Goal: Task Accomplishment & Management: Complete application form

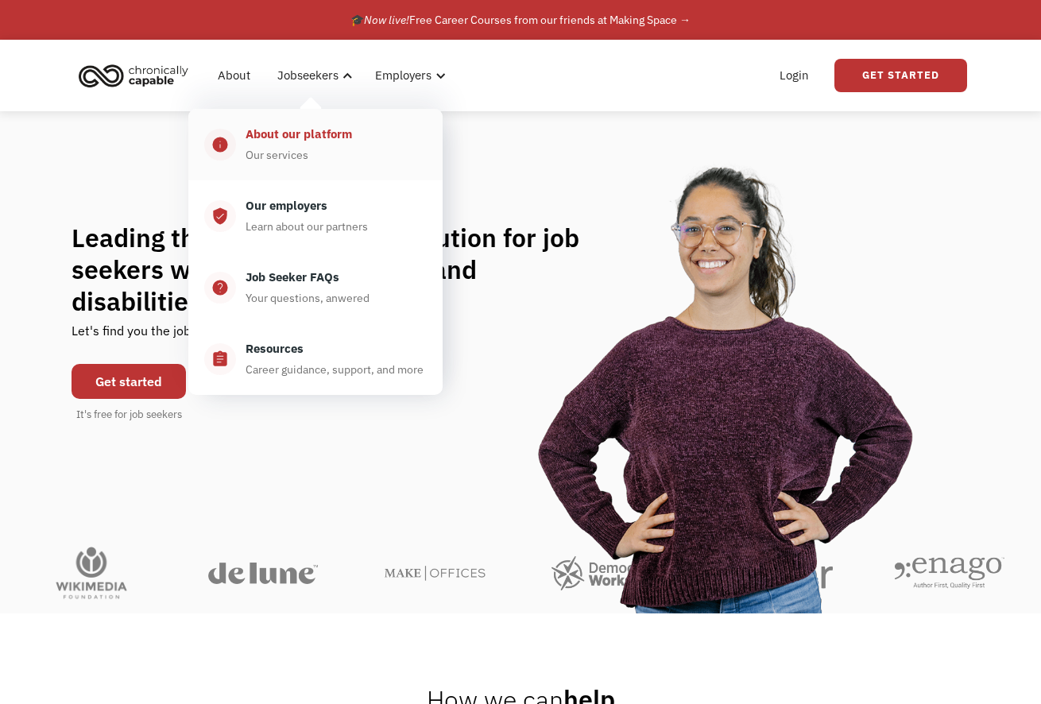
click at [295, 126] on div "About our platform" at bounding box center [298, 134] width 106 height 19
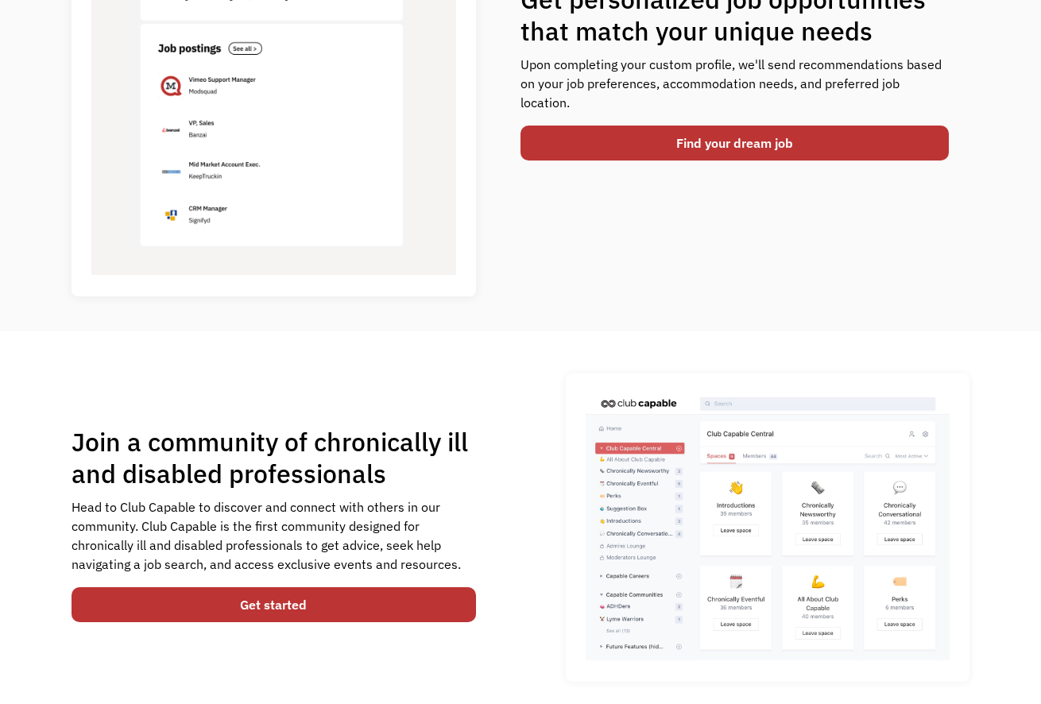
scroll to position [778, 0]
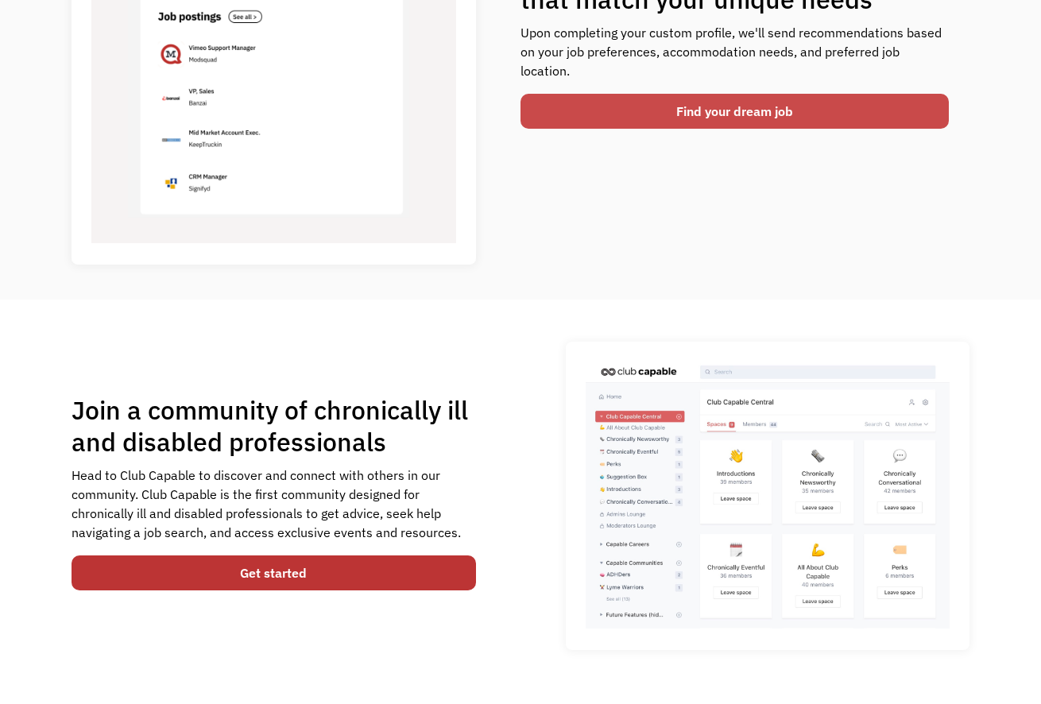
click at [643, 109] on link "Find your dream job" at bounding box center [734, 111] width 428 height 35
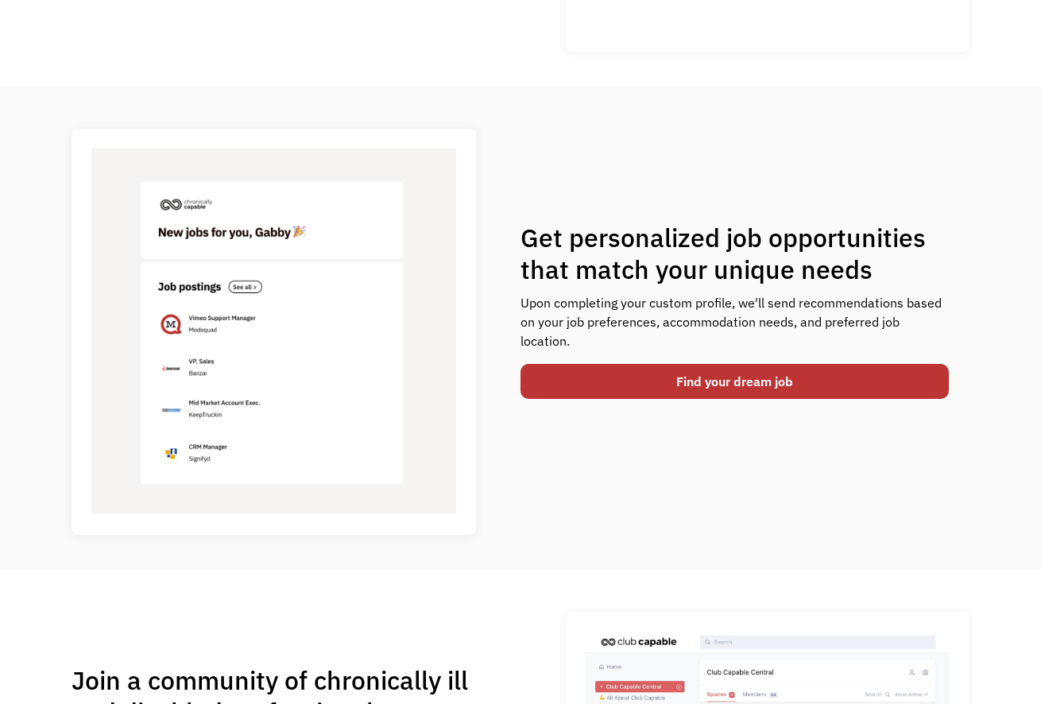
scroll to position [0, 0]
